Goal: Task Accomplishment & Management: Manage account settings

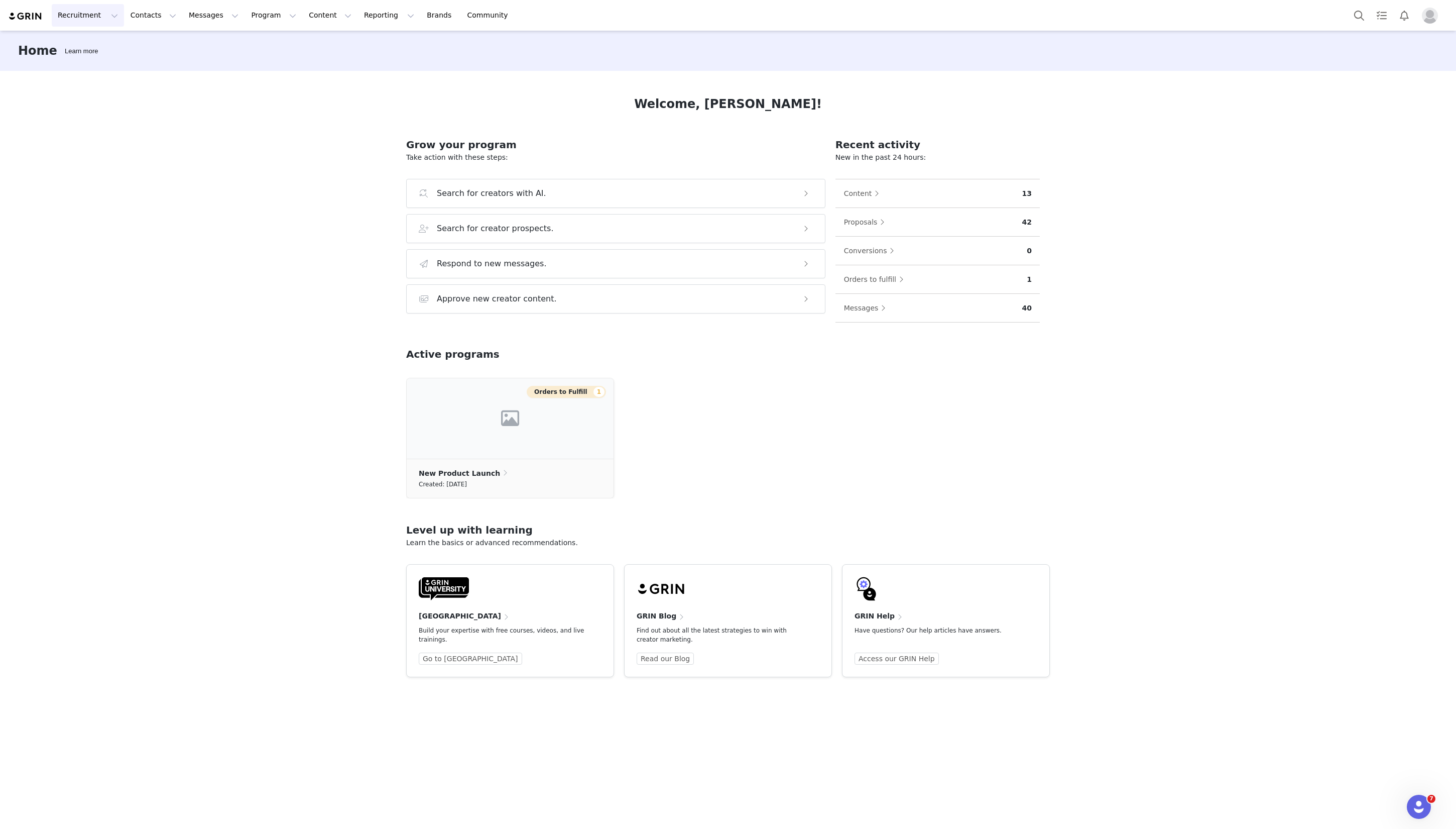
click at [91, 11] on button "Recruitment Recruitment" at bounding box center [88, 15] width 72 height 23
click at [127, 11] on button "Contacts Contacts" at bounding box center [153, 15] width 58 height 23
click at [86, 17] on button "Recruitment Recruitment" at bounding box center [88, 15] width 72 height 23
click at [196, 20] on button "Messages Messages" at bounding box center [213, 15] width 62 height 23
click at [252, 18] on button "Program Program" at bounding box center [273, 15] width 57 height 23
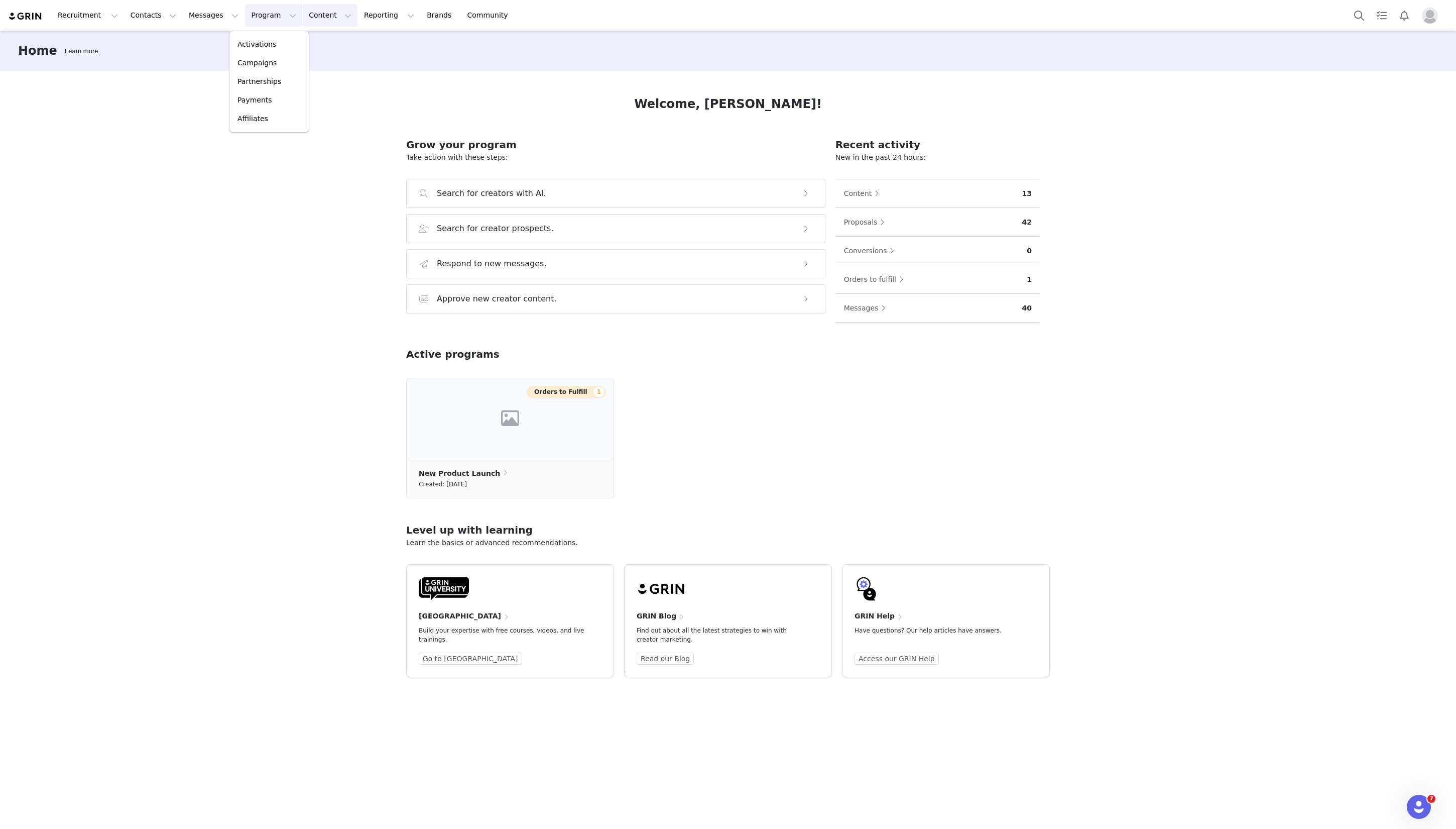
click at [306, 18] on button "Content Content" at bounding box center [330, 15] width 55 height 23
click at [366, 20] on button "Reporting Reporting" at bounding box center [389, 15] width 62 height 23
click at [421, 23] on link "Brands Brands" at bounding box center [440, 15] width 40 height 23
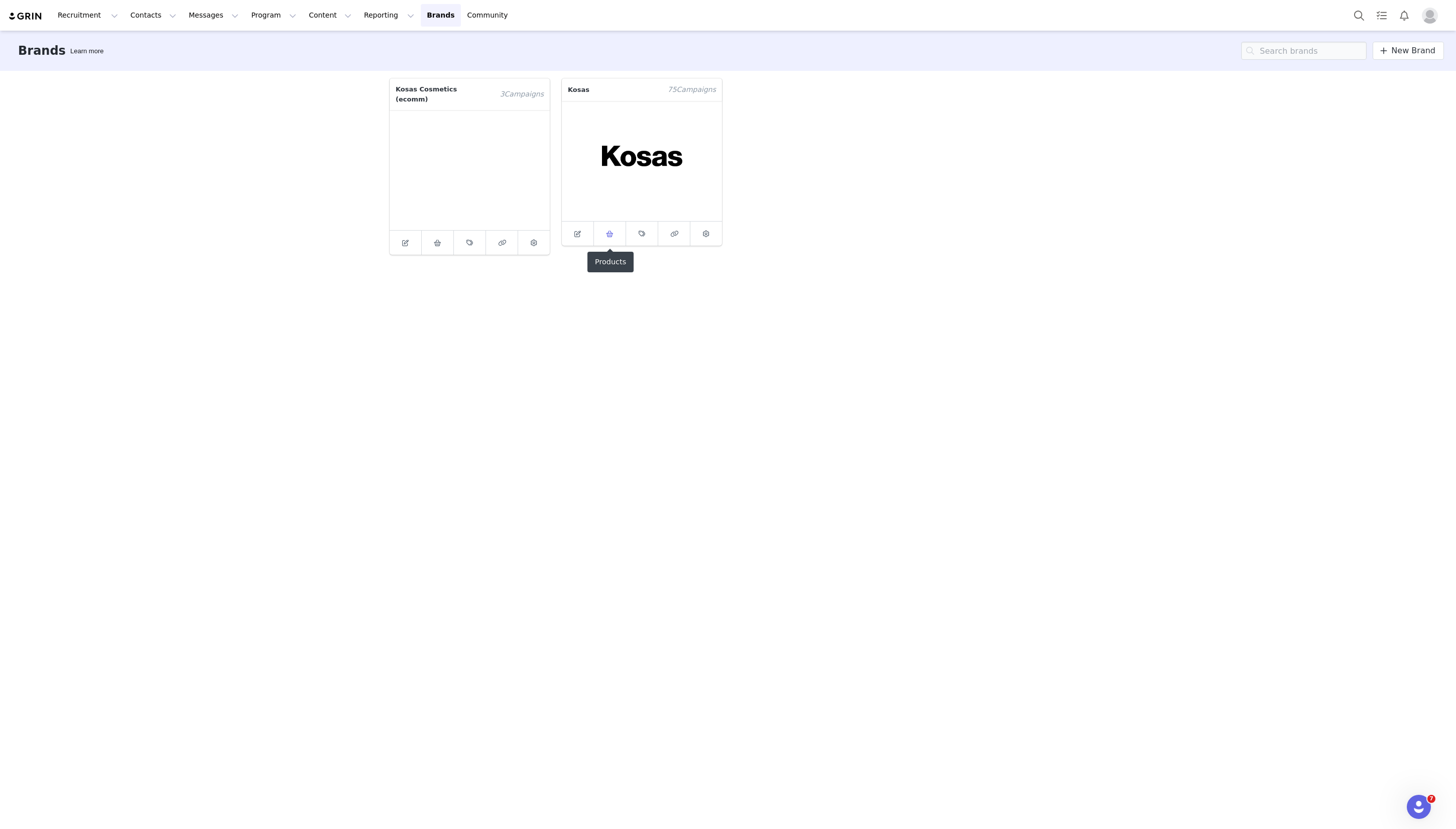
click at [608, 231] on icon at bounding box center [609, 234] width 7 height 7
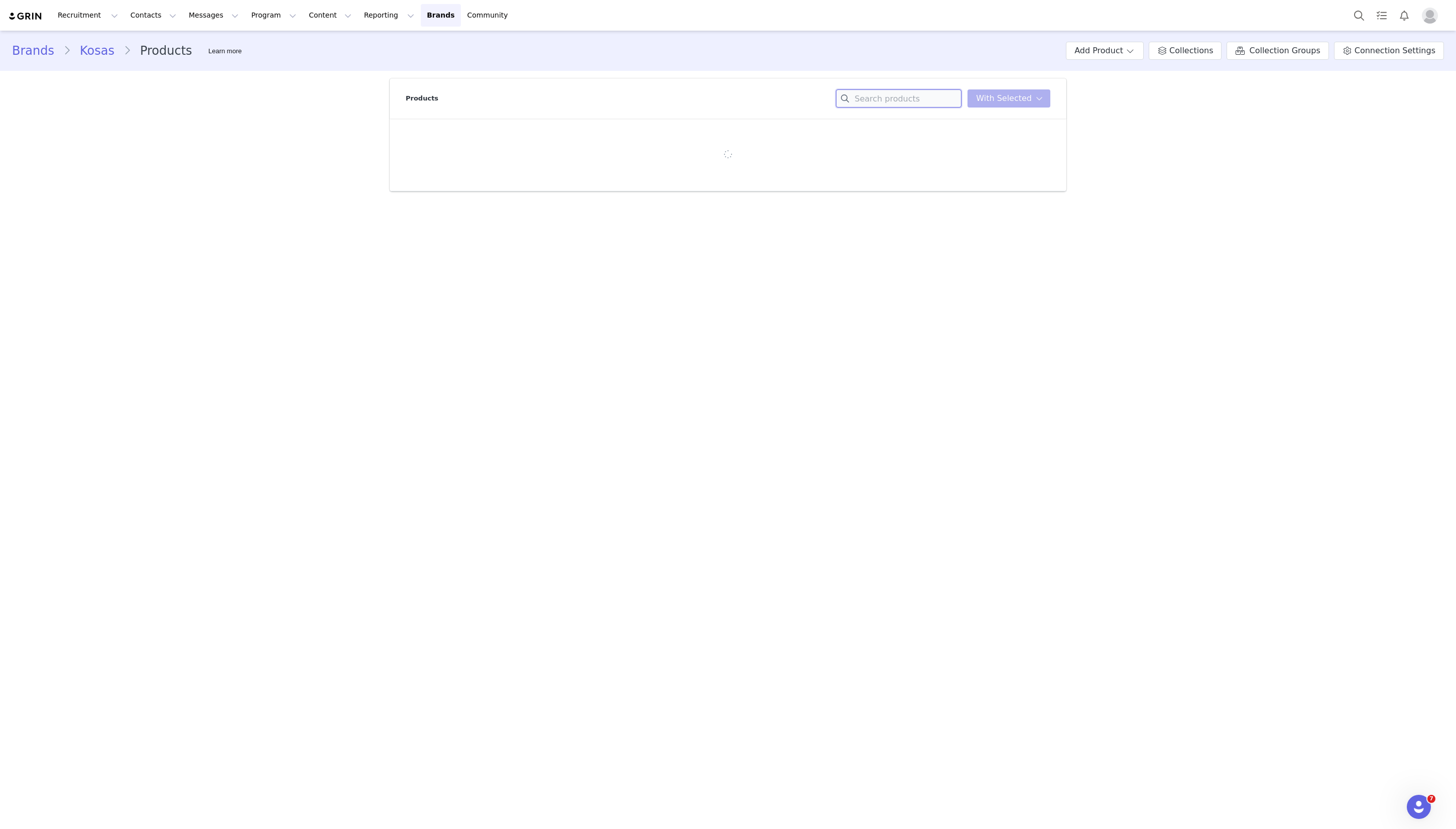
click at [915, 98] on input at bounding box center [899, 98] width 125 height 18
click at [905, 96] on input "13_02" at bounding box center [899, 98] width 125 height 18
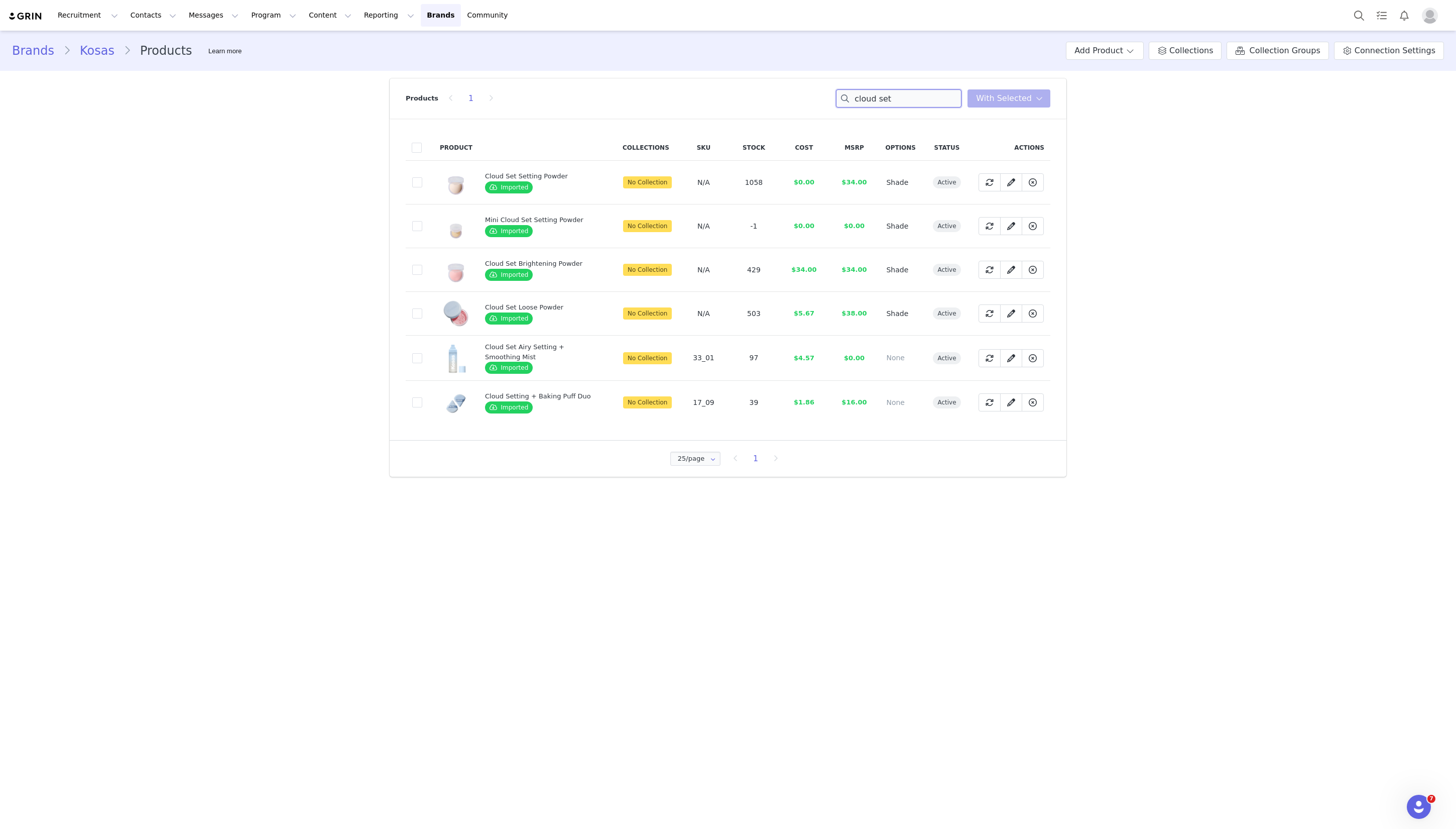
type input "cloud set"
click at [1009, 182] on icon at bounding box center [1011, 182] width 8 height 8
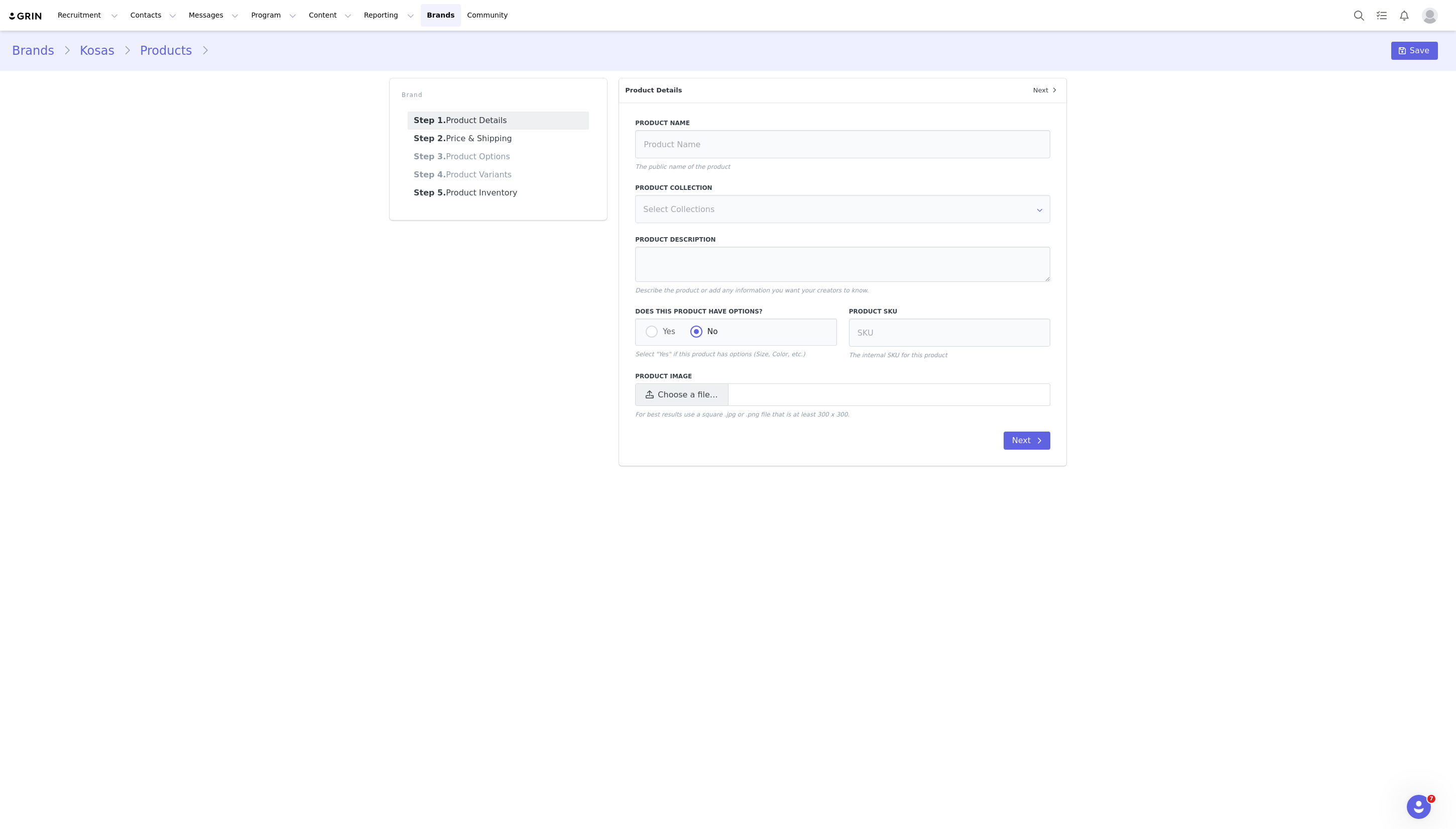
type input "Cloud Set Setting Powder"
type textarea "Super smooth, no shine, all setA super soft, sheer setting &amp; smoothing powd…"
radio input "true"
radio input "false"
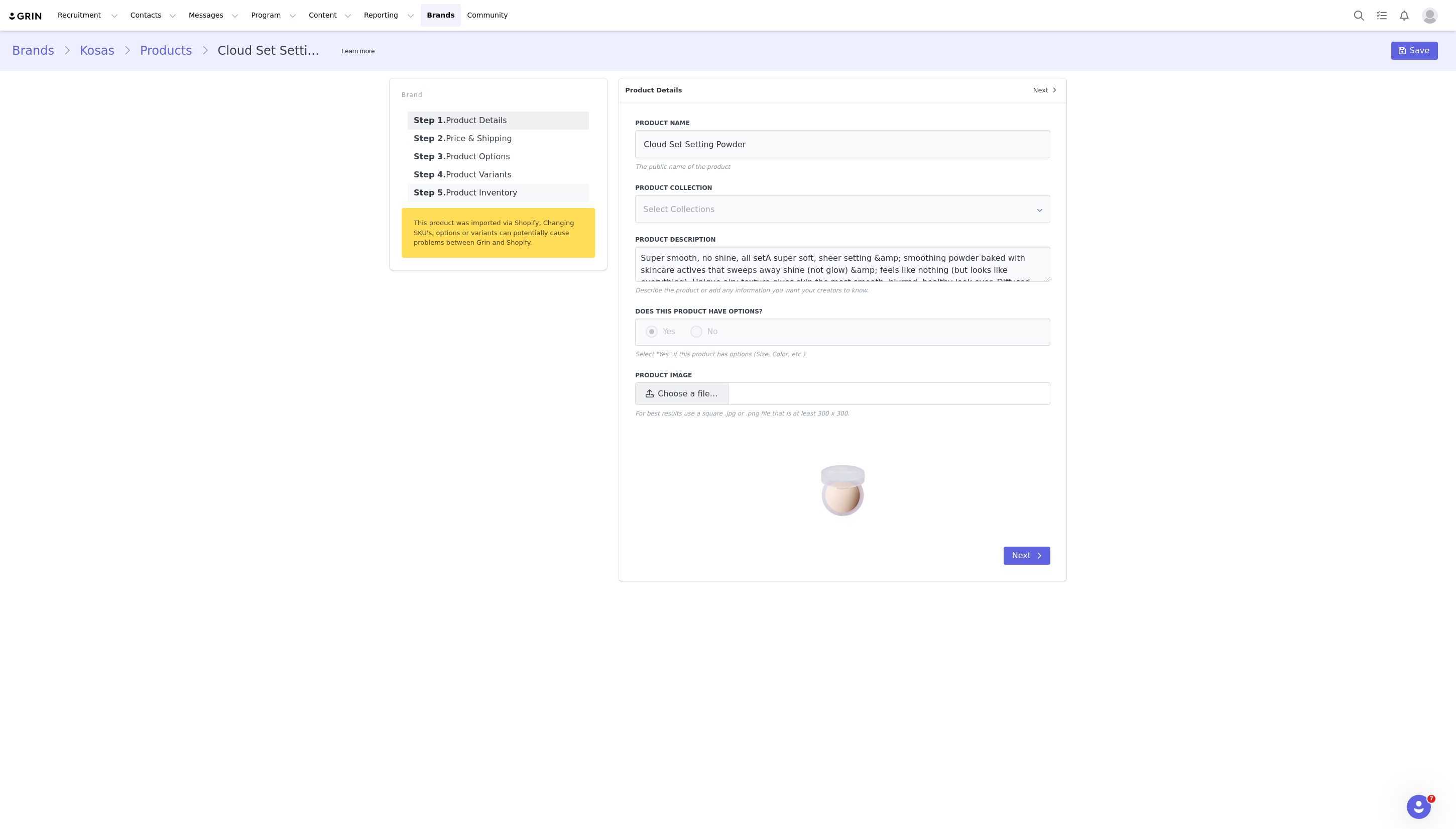
click at [476, 193] on link "Step 5. Product Inventory" at bounding box center [498, 193] width 181 height 18
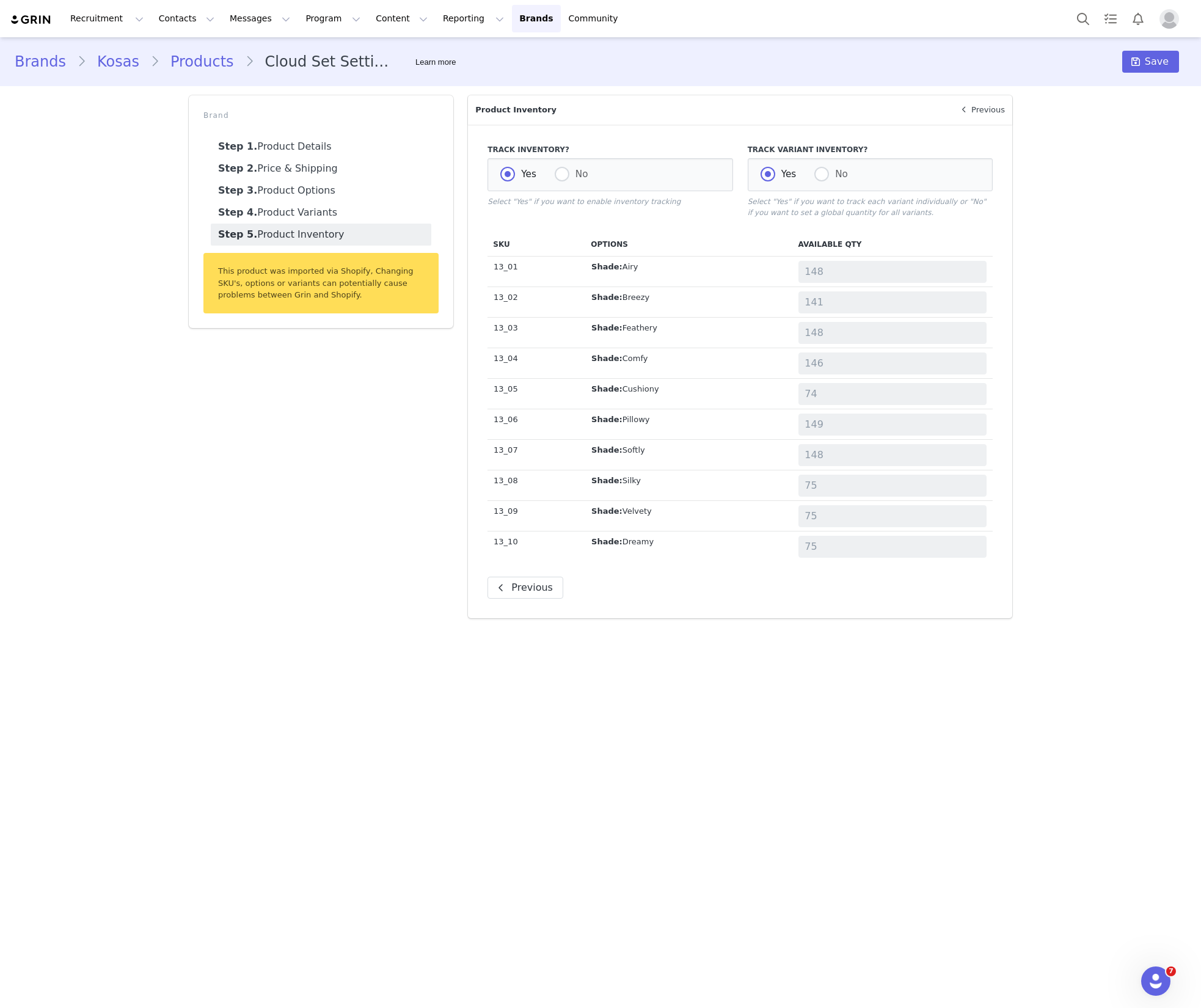
click at [1124, 325] on div "Brands Kosas Products Cloud Set Setting Powder Learn more Save Brand Step 1. Pr…" at bounding box center [600, 332] width 1201 height 590
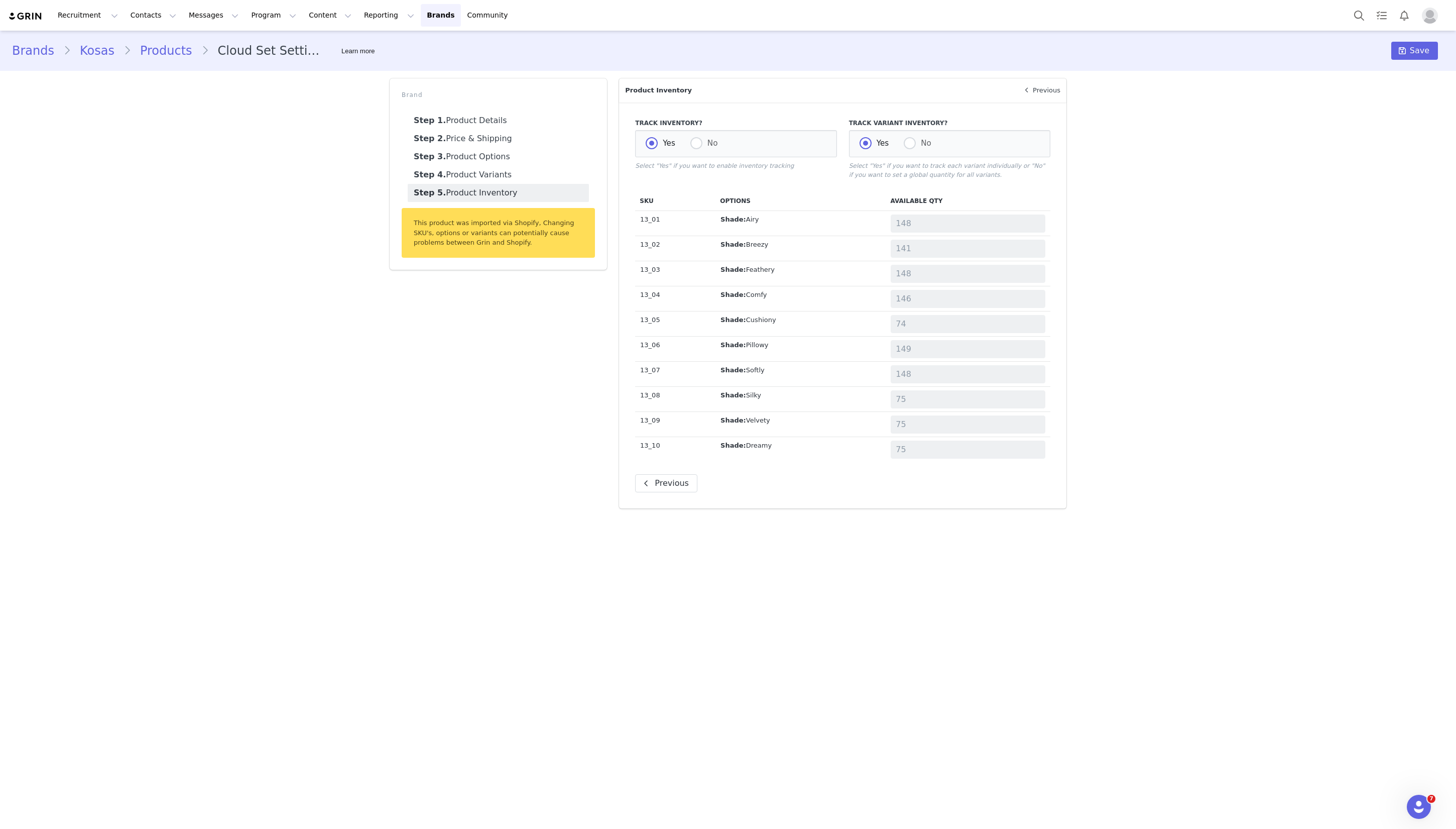
drag, startPoint x: 163, startPoint y: 208, endPoint x: 3, endPoint y: 109, distance: 188.2
click at [163, 207] on div "Brands Kosas Products Cloud Set Setting Powder Learn more Save Brand Step 1. Pr…" at bounding box center [728, 273] width 1456 height 485
